Goal: Check status: Check status

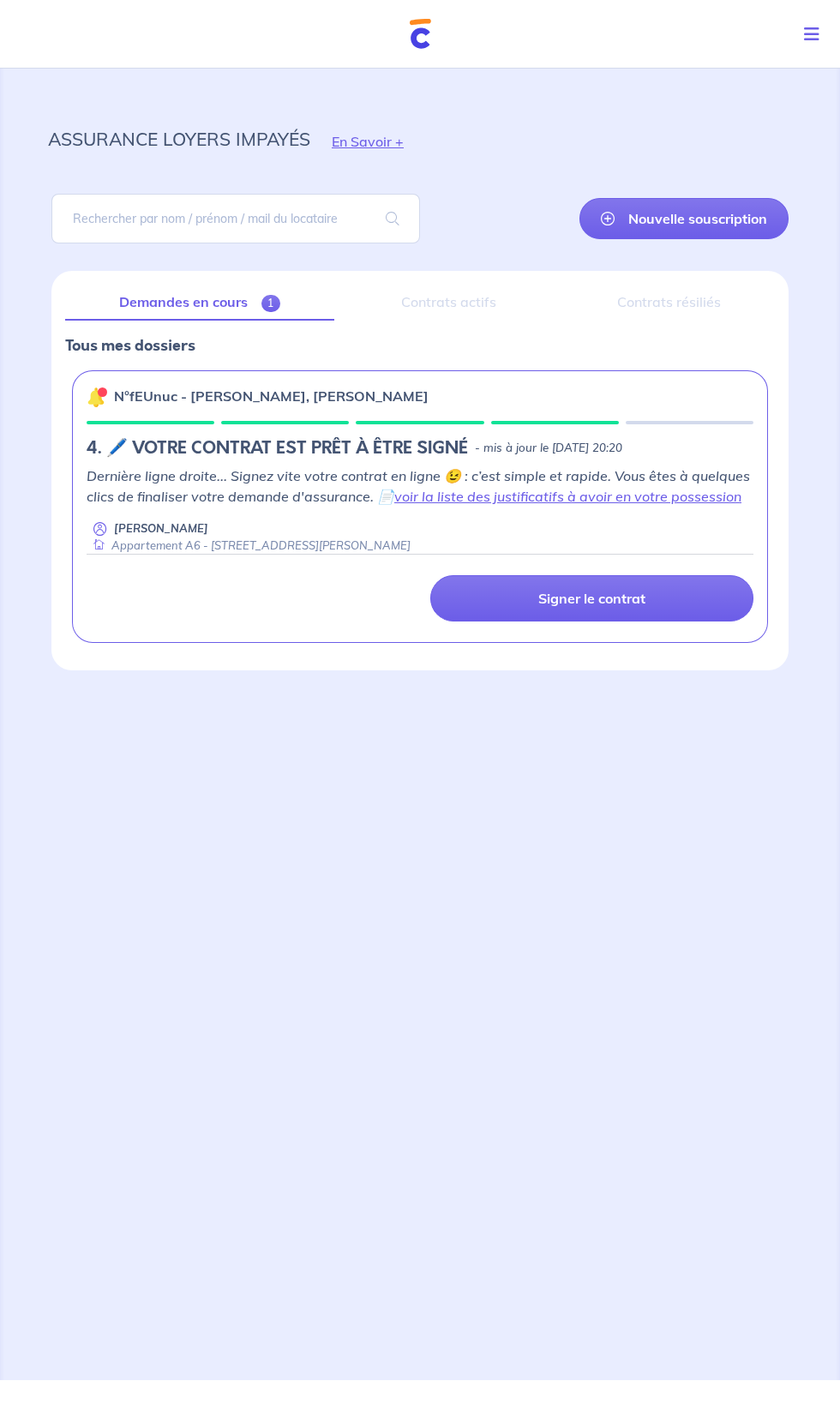
click at [301, 394] on p "n°fEUnuc - [PERSON_NAME], [PERSON_NAME]" at bounding box center [271, 395] width 315 height 21
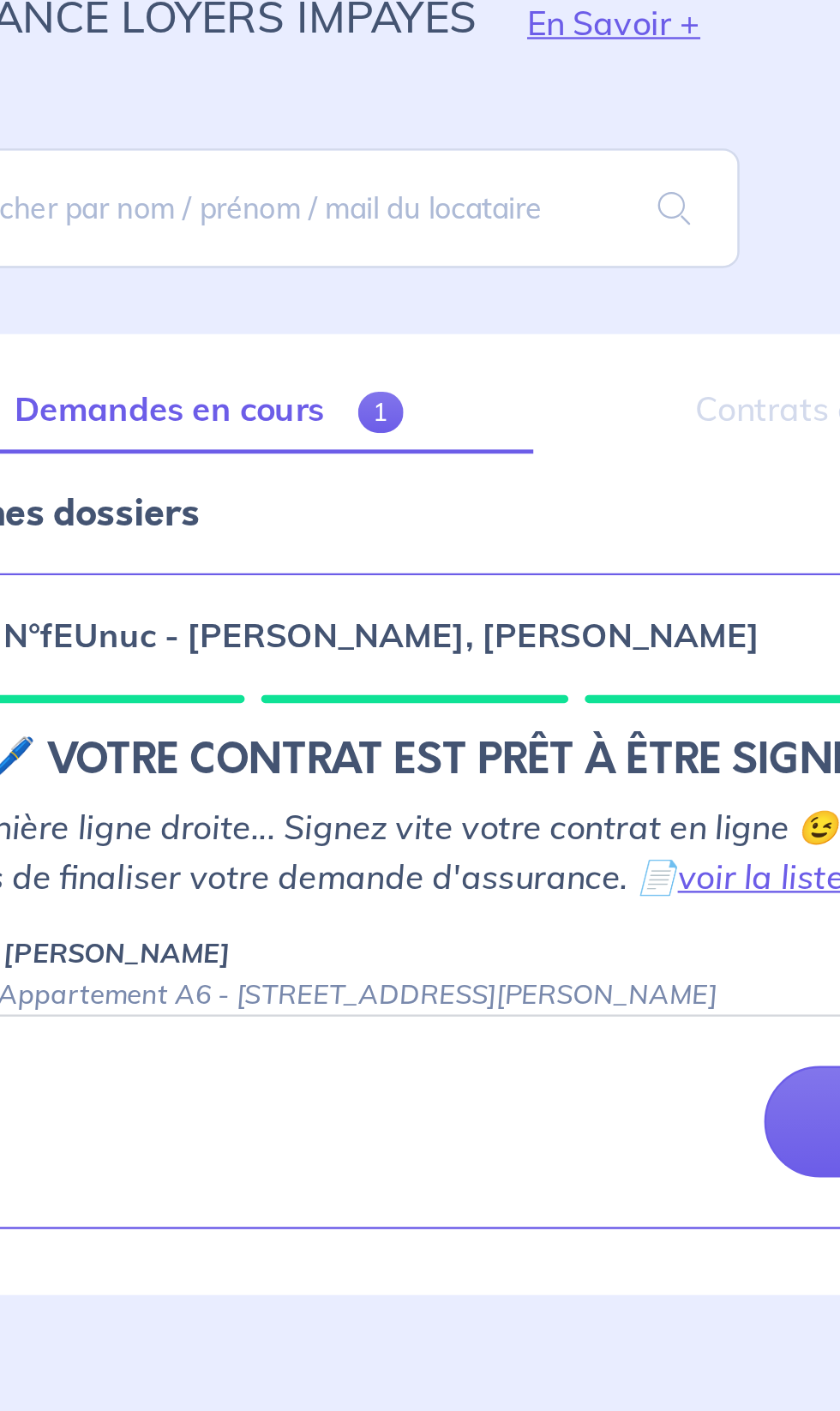
click at [240, 300] on link "Demandes en cours 1" at bounding box center [199, 302] width 269 height 36
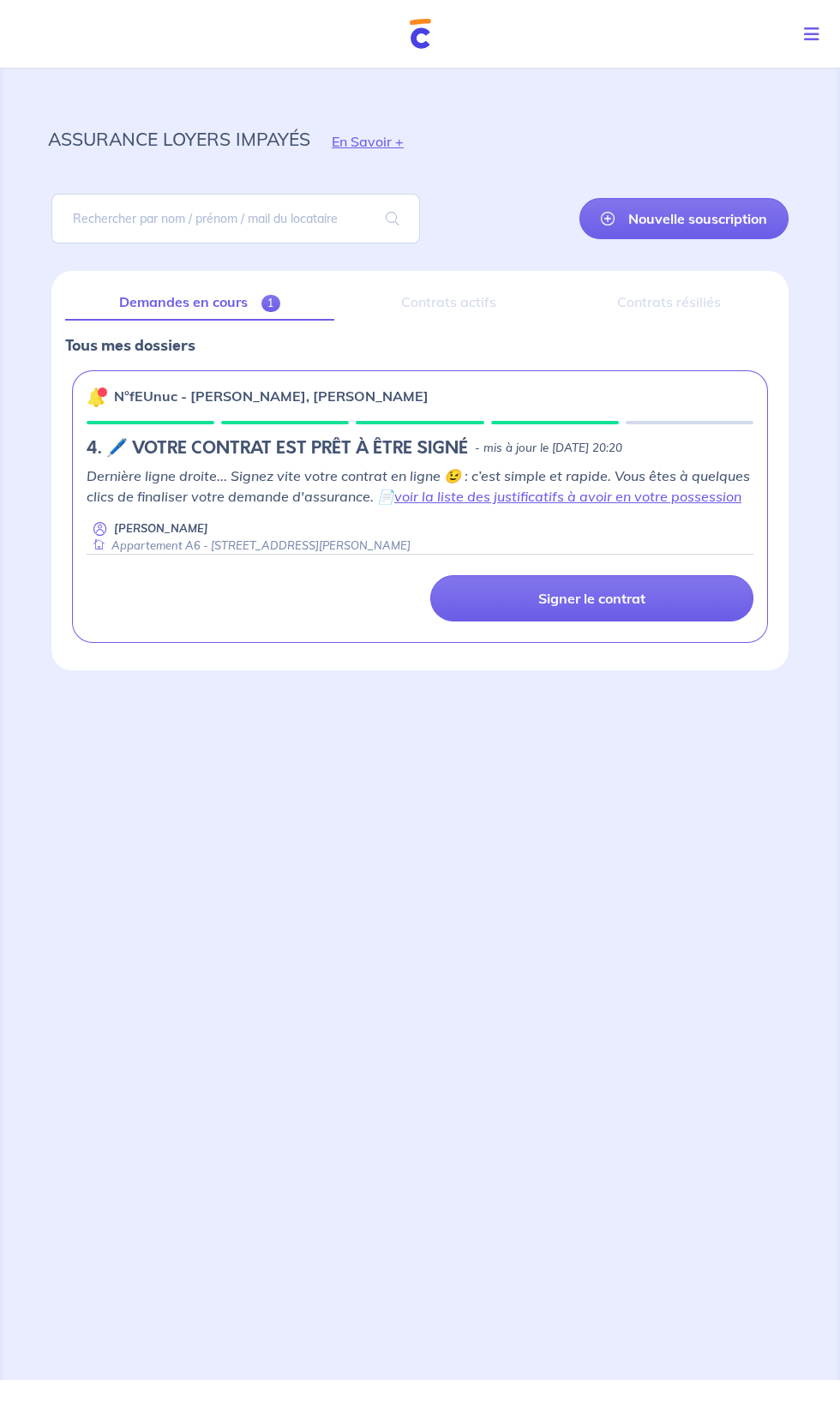
click at [369, 141] on button "En Savoir +" at bounding box center [367, 141] width 115 height 50
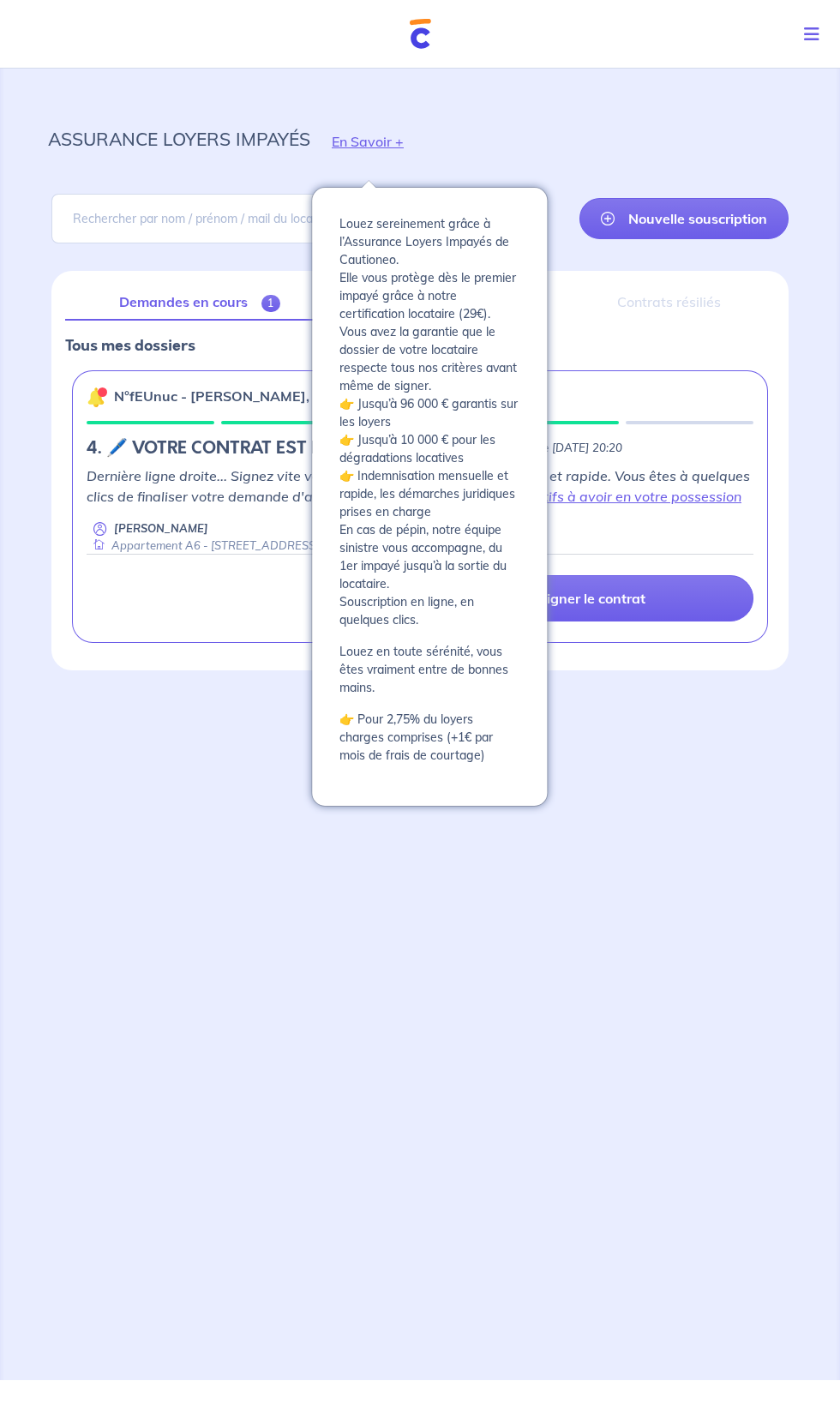
click at [812, 48] on button "Toggle navigation" at bounding box center [814, 33] width 50 height 44
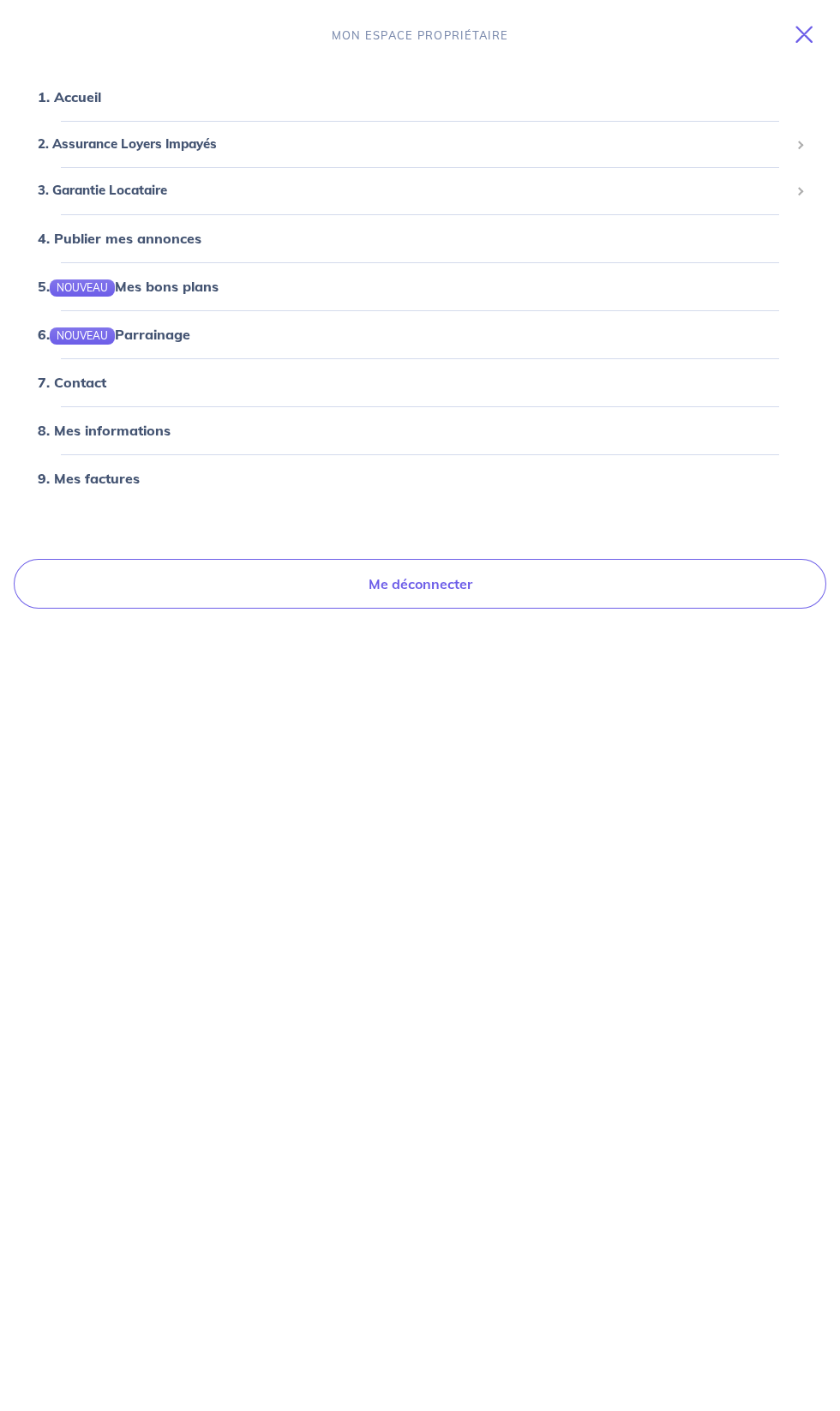
click at [810, 30] on icon "Toggle navigation" at bounding box center [804, 33] width 17 height 17
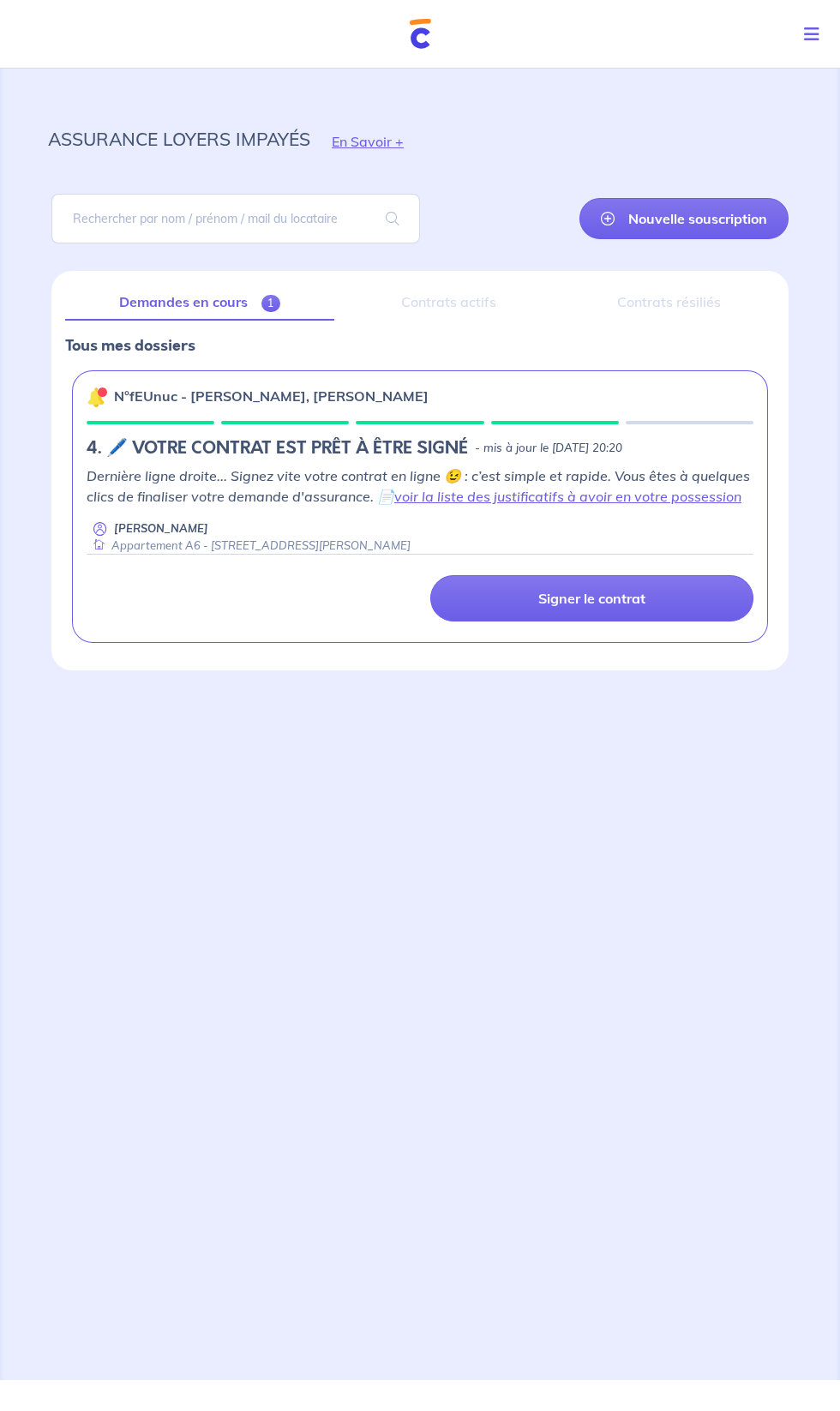
click at [812, 33] on icon "Toggle navigation" at bounding box center [812, 33] width 16 height 17
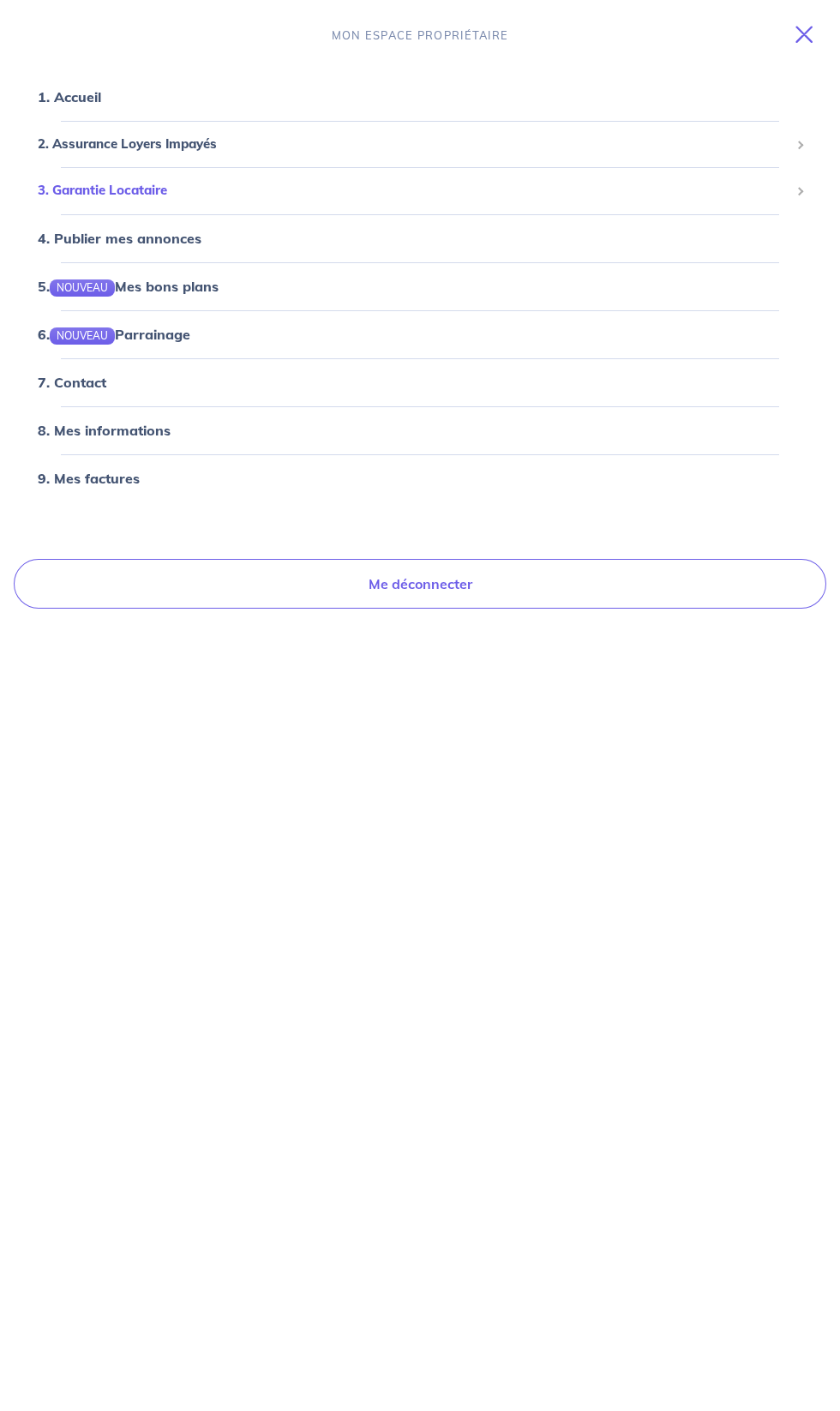
click at [633, 167] on li "3. Garantie Locataire Tester un dossier Suivre mes dossiers Valider un locatair…" at bounding box center [420, 190] width 799 height 47
click at [656, 144] on span "2. Assurance Loyers Impayés" at bounding box center [413, 144] width 752 height 20
